Goal: Task Accomplishment & Management: Use online tool/utility

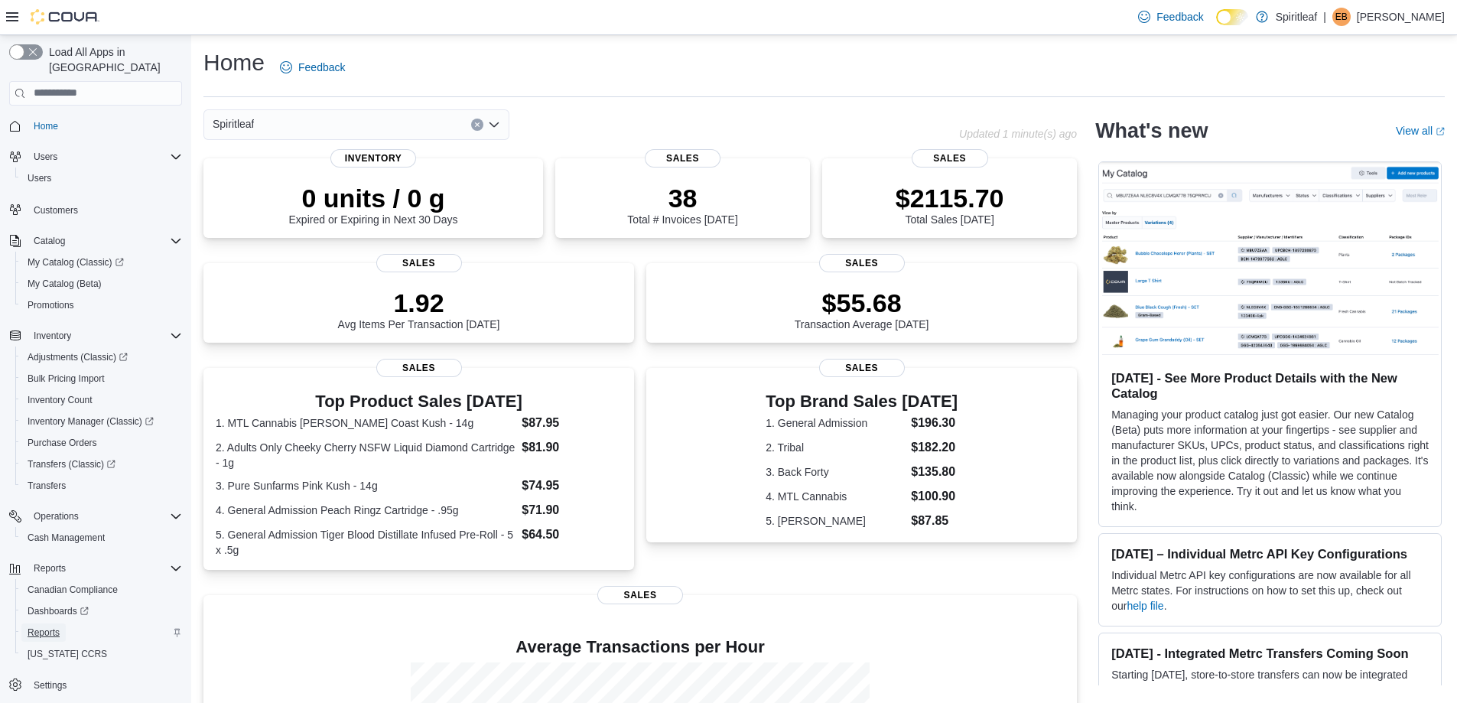
click at [52, 627] on span "Reports" at bounding box center [44, 633] width 32 height 12
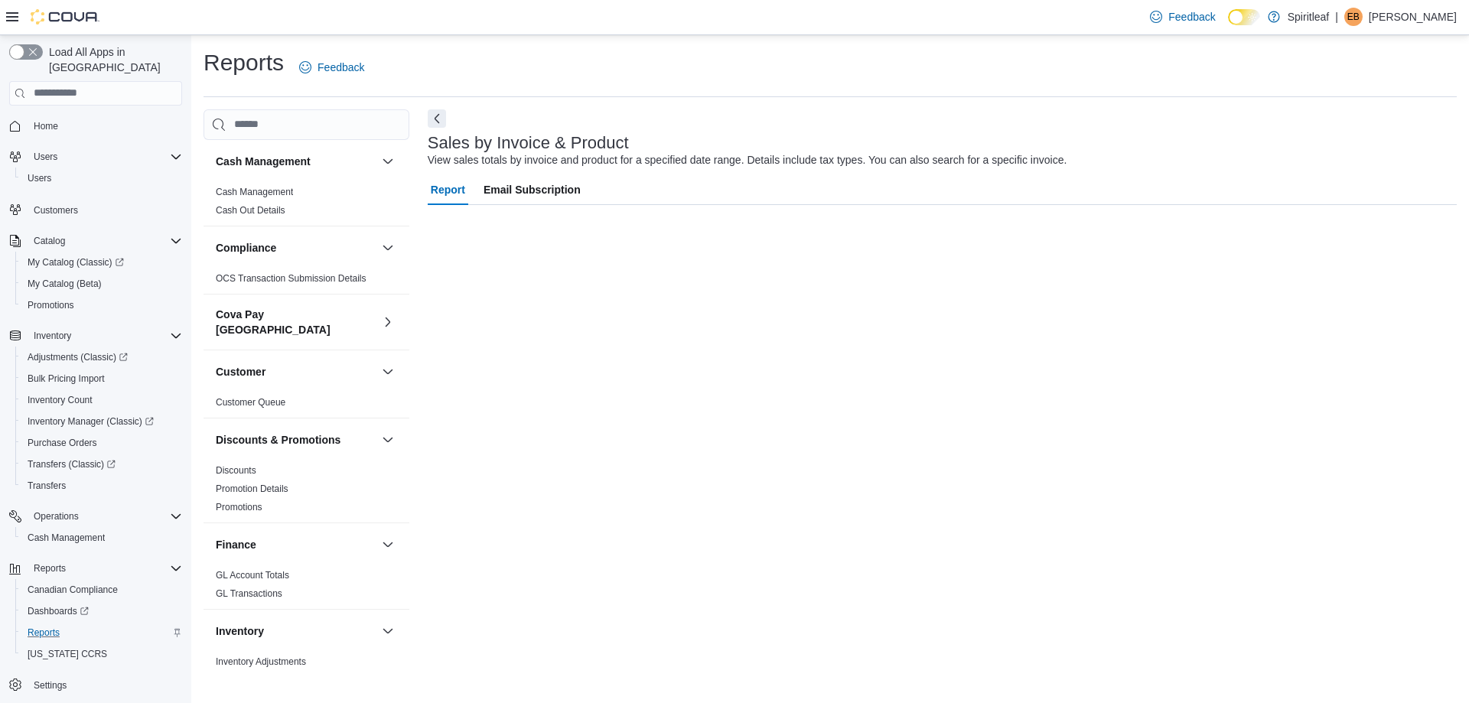
click at [15, 14] on icon at bounding box center [12, 16] width 12 height 9
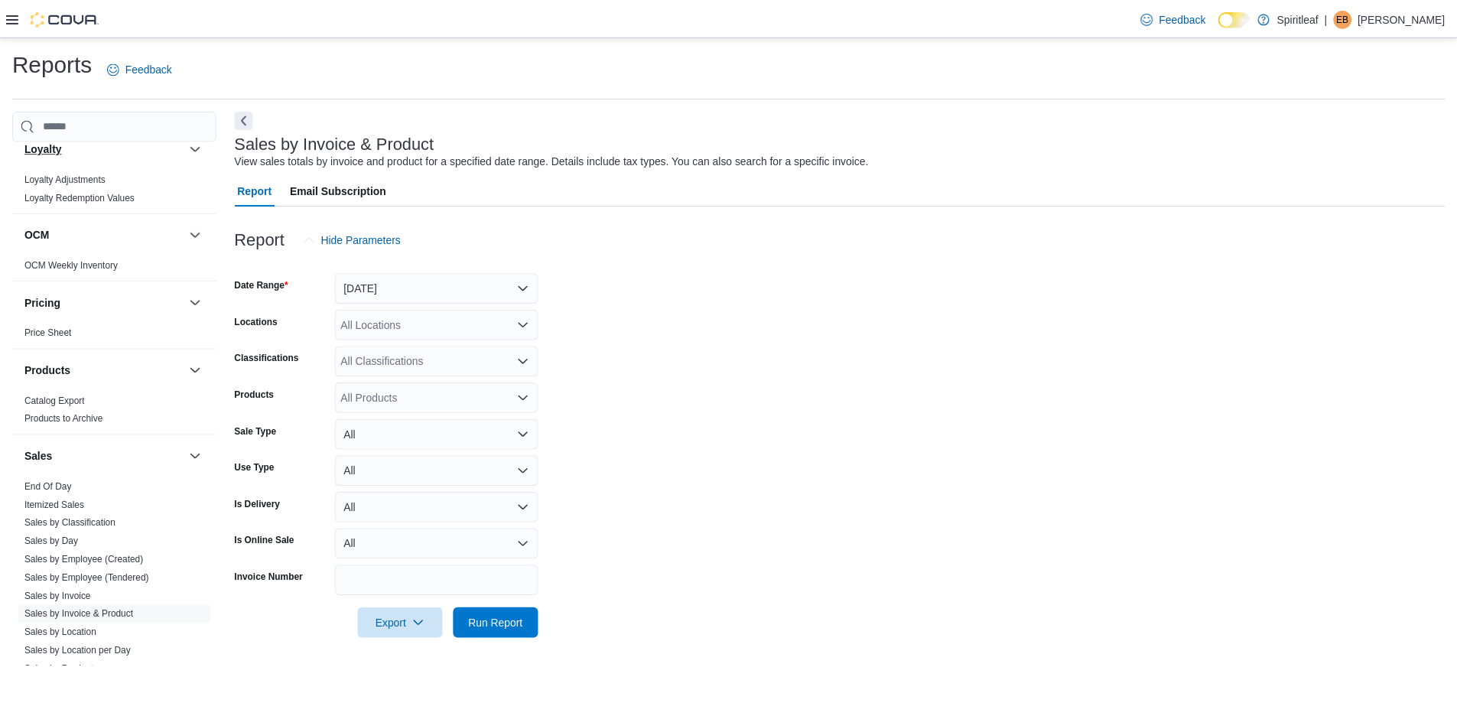
scroll to position [765, 0]
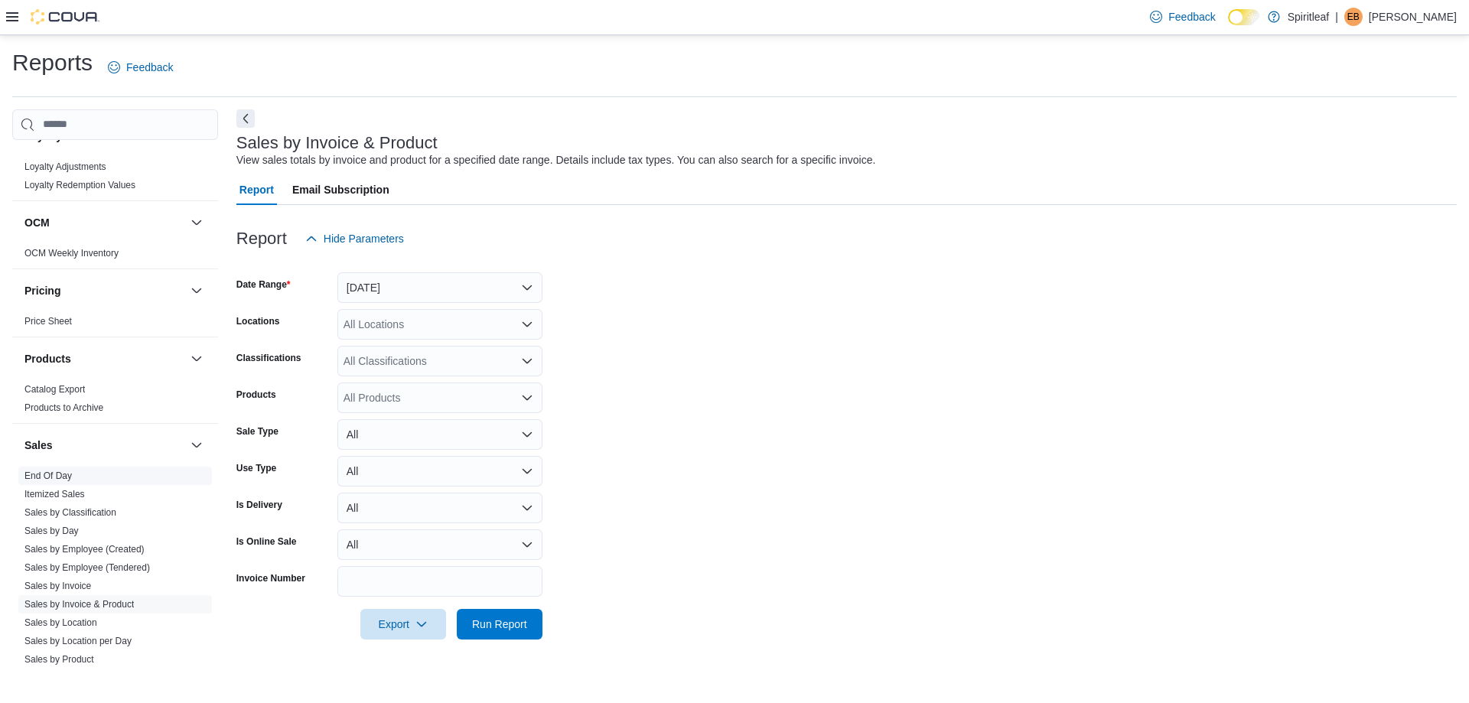
click at [60, 470] on link "End Of Day" at bounding box center [47, 475] width 47 height 11
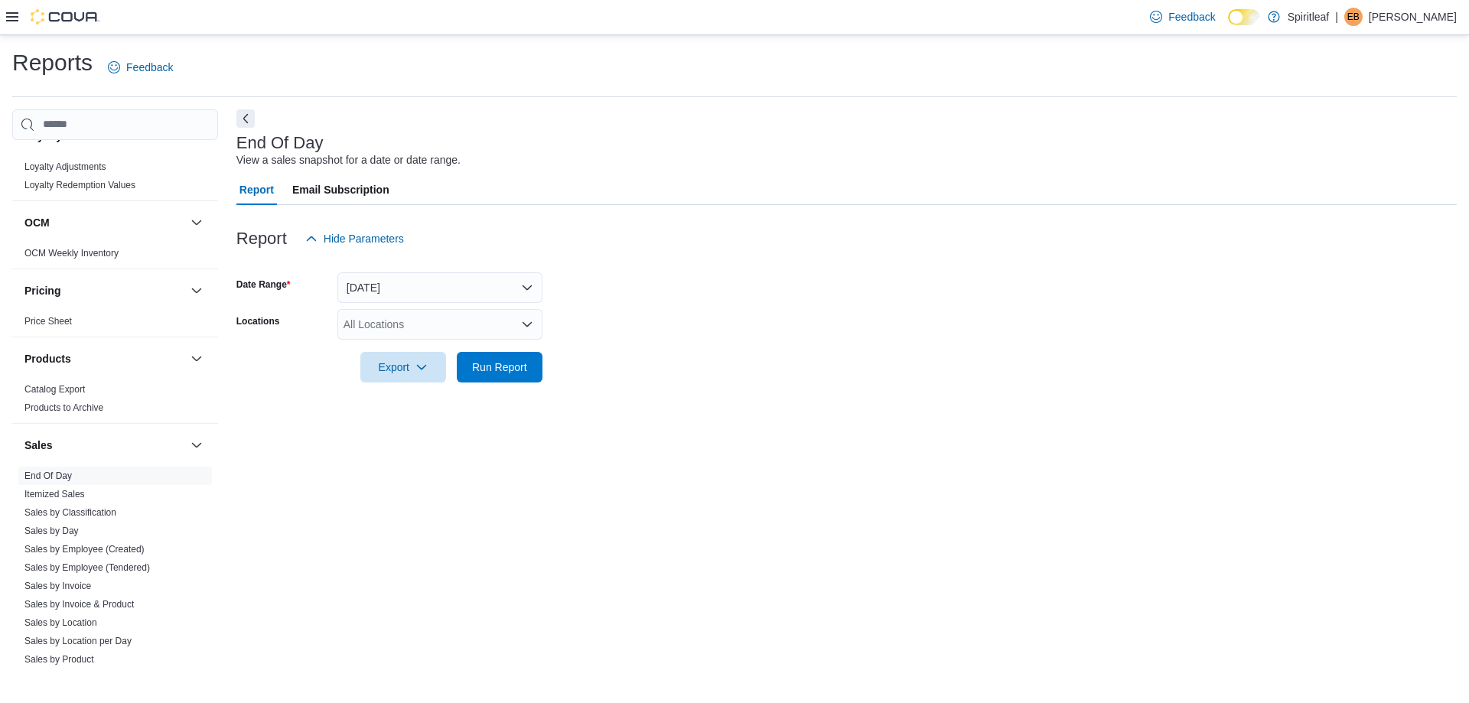
click at [389, 317] on div "All Locations" at bounding box center [439, 324] width 205 height 31
type input "***"
click at [421, 343] on span "[STREET_ADDRESS])" at bounding box center [447, 350] width 109 height 15
drag, startPoint x: 791, startPoint y: 303, endPoint x: 560, endPoint y: 347, distance: 235.2
click at [790, 303] on form "Date Range [DATE] Locations [STREET_ADDRESS] ([GEOGRAPHIC_DATA]) Export Run Rep…" at bounding box center [846, 318] width 1220 height 129
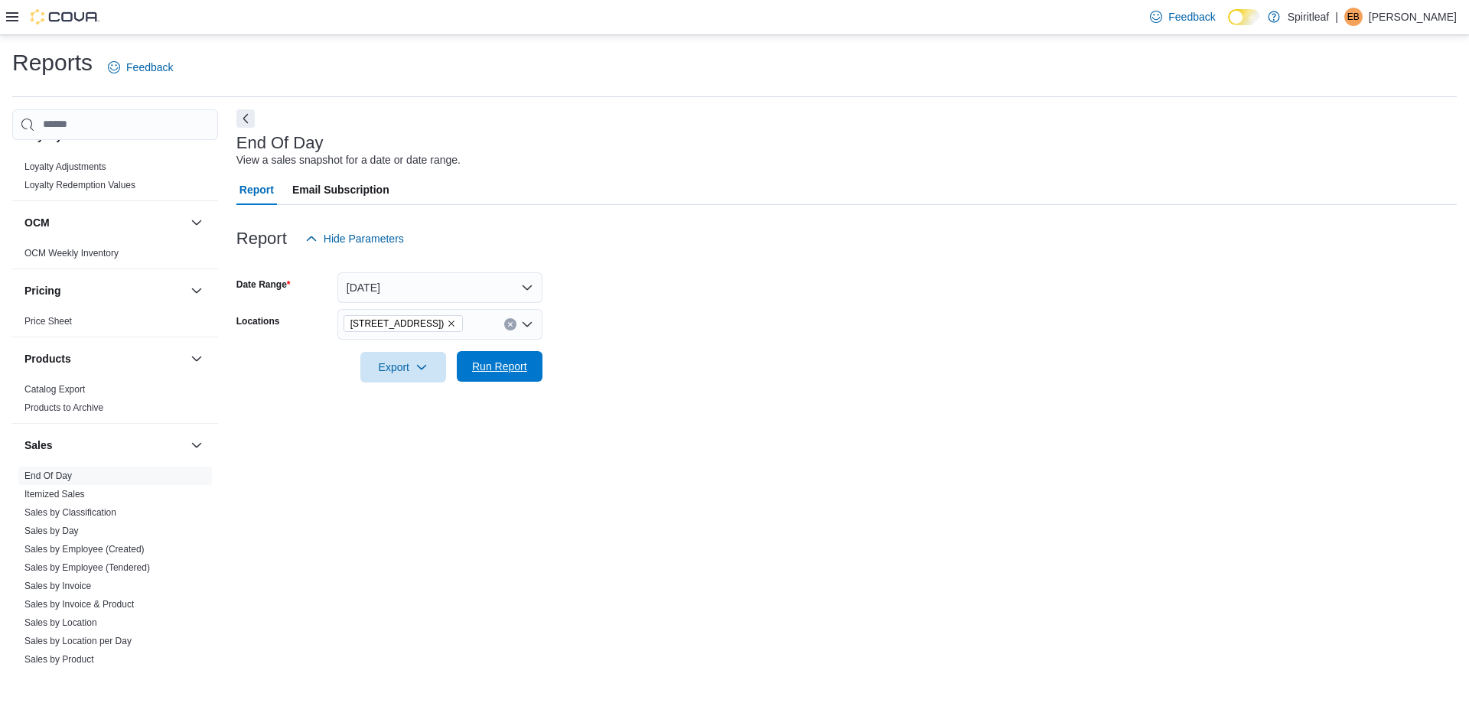
click at [520, 366] on span "Run Report" at bounding box center [499, 366] width 55 height 15
